Goal: Transaction & Acquisition: Obtain resource

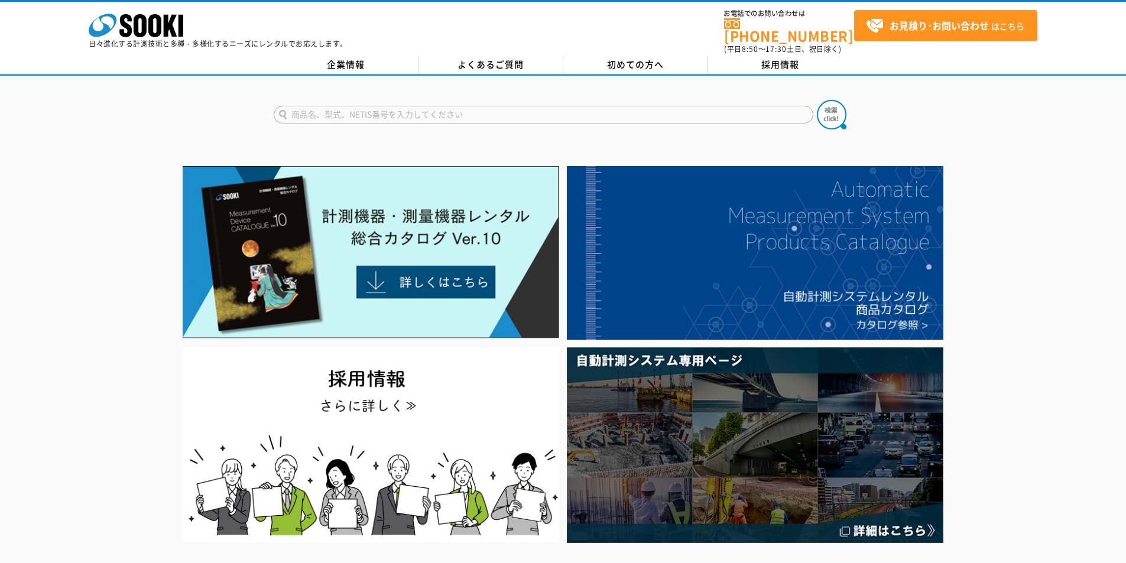
click at [412, 106] on input "text" at bounding box center [543, 115] width 539 height 18
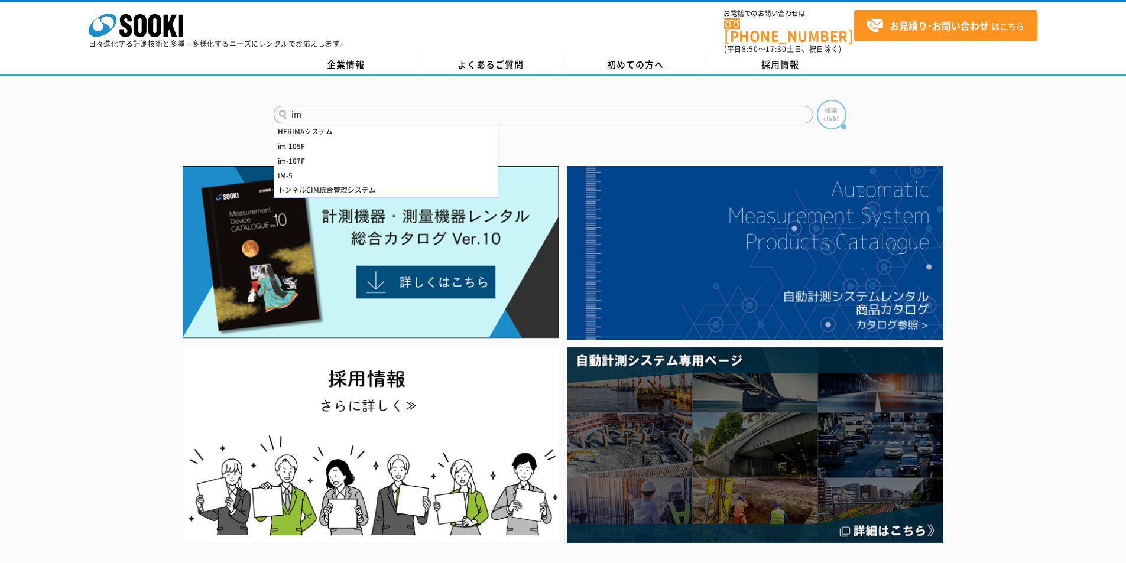
type input "im"
click at [841, 104] on img at bounding box center [832, 115] width 30 height 30
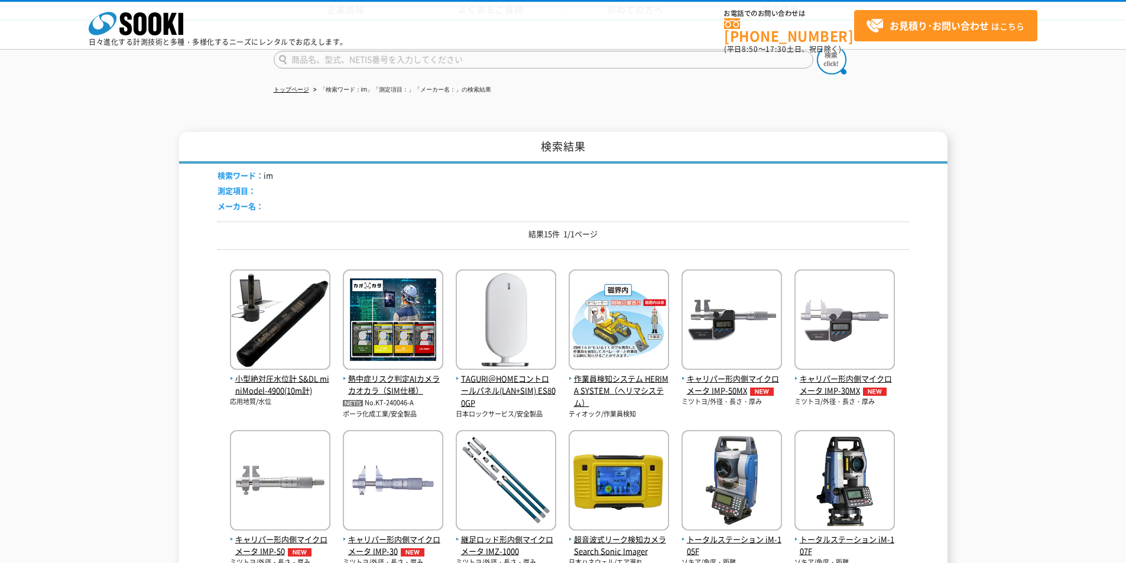
scroll to position [236, 0]
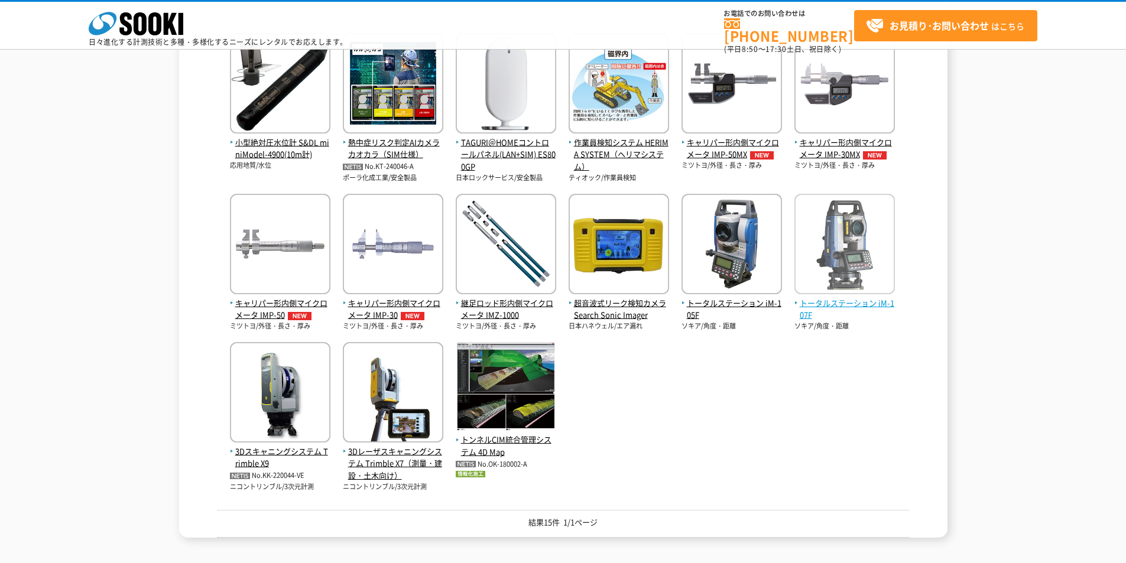
click at [819, 302] on span "トータルステーション iM-107F" at bounding box center [844, 309] width 100 height 25
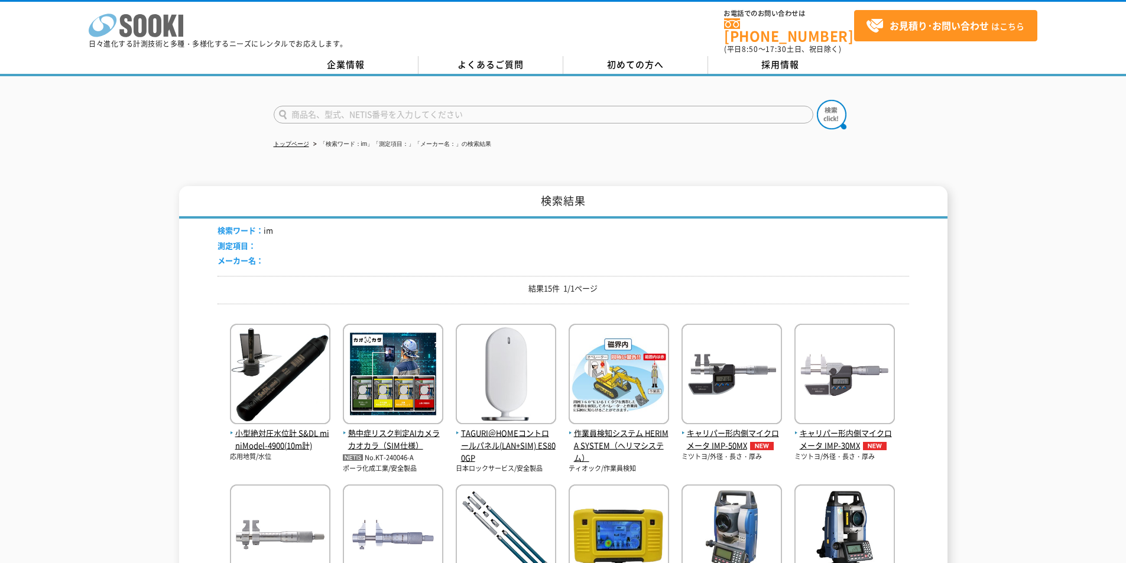
click at [155, 22] on icon "株式会社 ソーキ" at bounding box center [136, 26] width 95 height 24
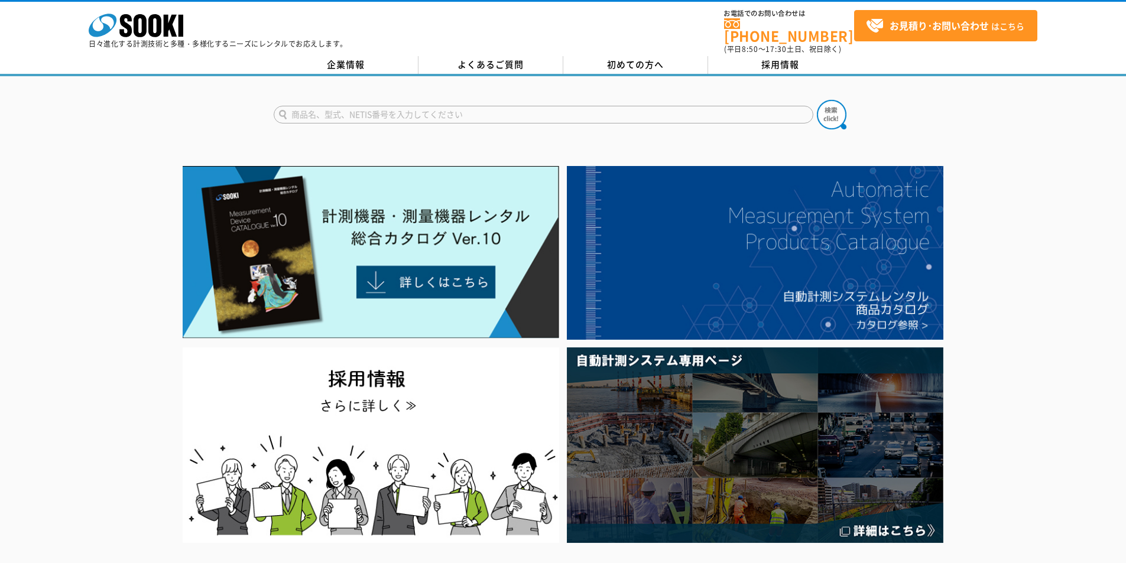
drag, startPoint x: 478, startPoint y: 105, endPoint x: 487, endPoint y: 111, distance: 11.5
click at [479, 106] on input "text" at bounding box center [543, 115] width 539 height 18
type input "クラック"
click at [838, 104] on img at bounding box center [832, 115] width 30 height 30
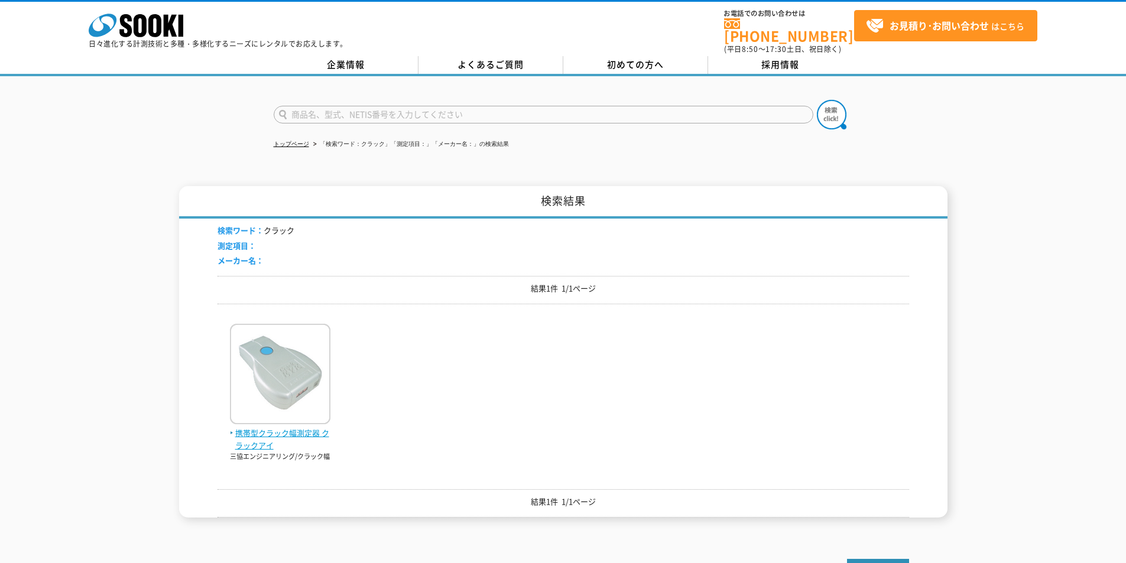
click at [292, 427] on span "携帯型クラック幅測定器 クラックアイ" at bounding box center [280, 439] width 100 height 25
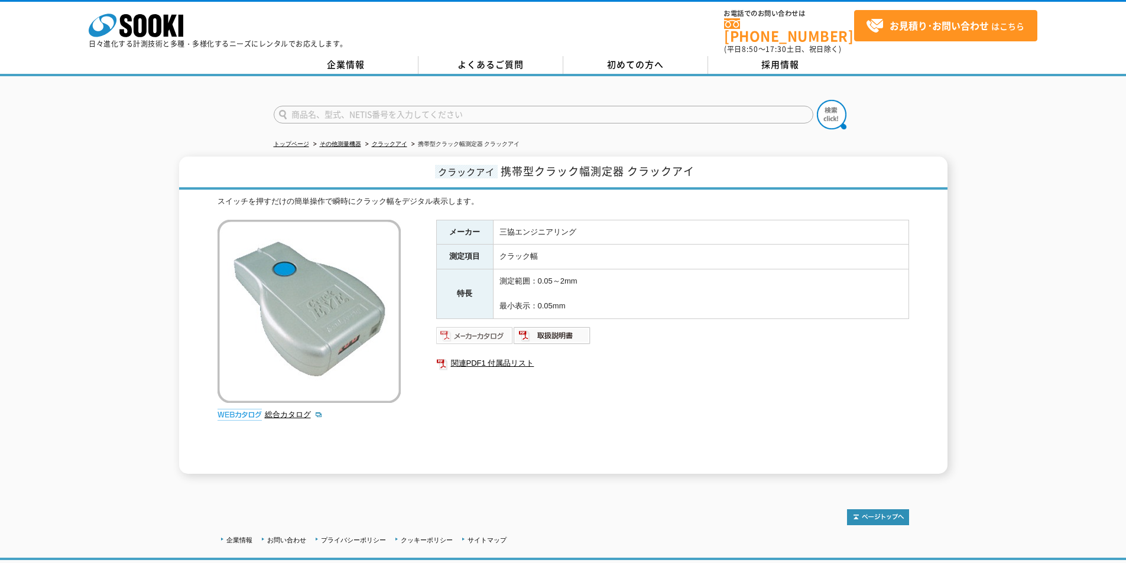
click at [461, 326] on img at bounding box center [474, 335] width 77 height 19
click at [141, 15] on icon at bounding box center [140, 25] width 13 height 23
